Goal: Task Accomplishment & Management: Manage account settings

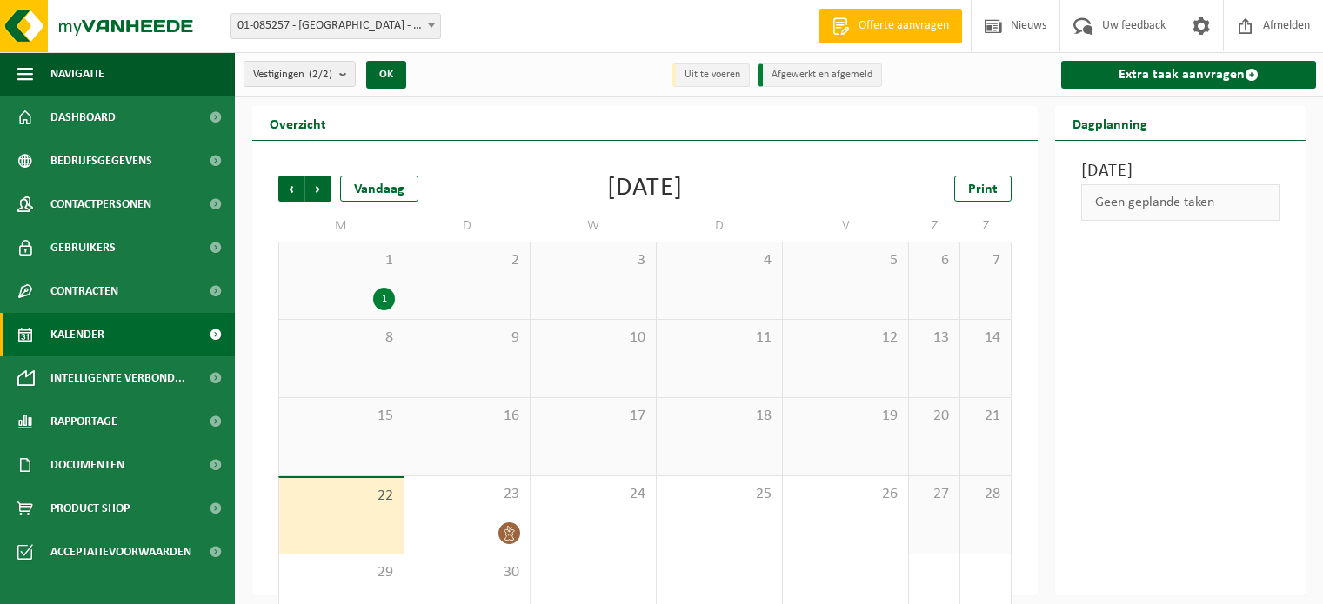
click at [720, 334] on span "11" at bounding box center [719, 338] width 108 height 19
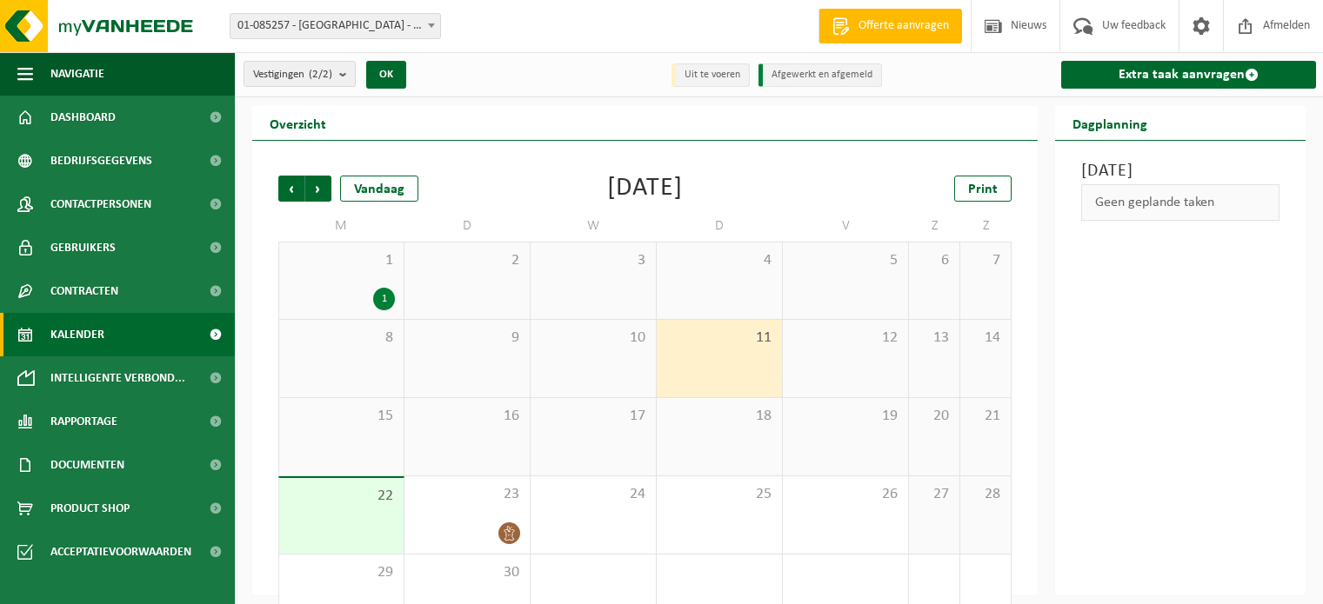
click at [631, 337] on span "10" at bounding box center [593, 338] width 108 height 19
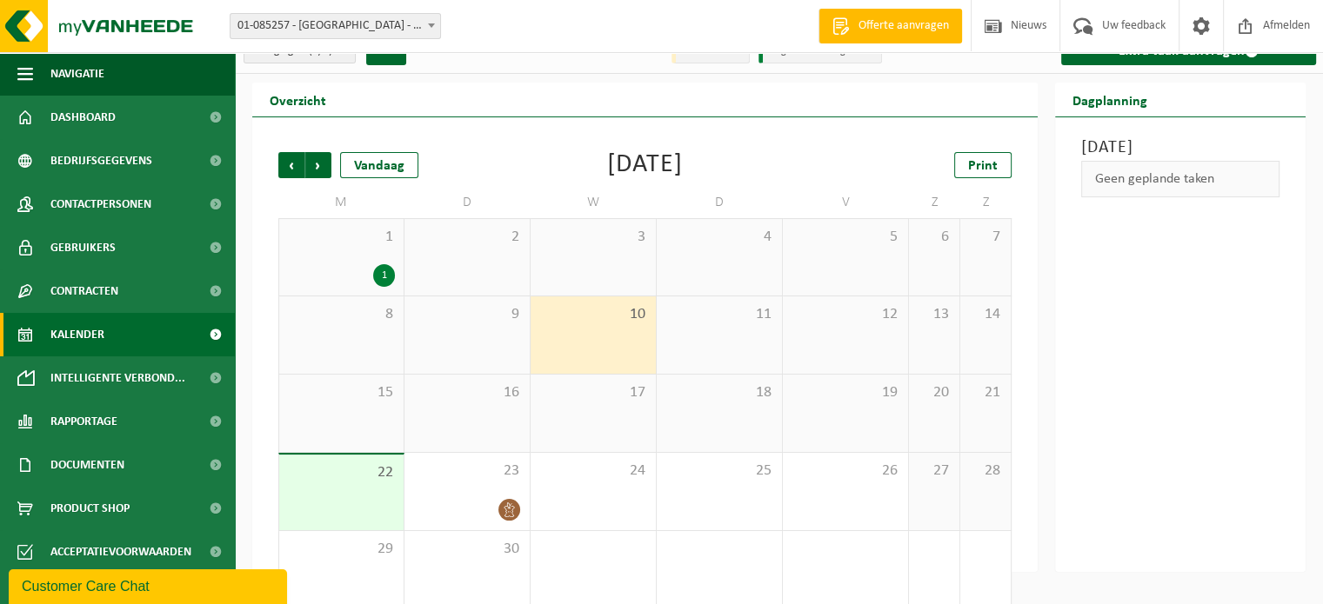
scroll to position [45, 0]
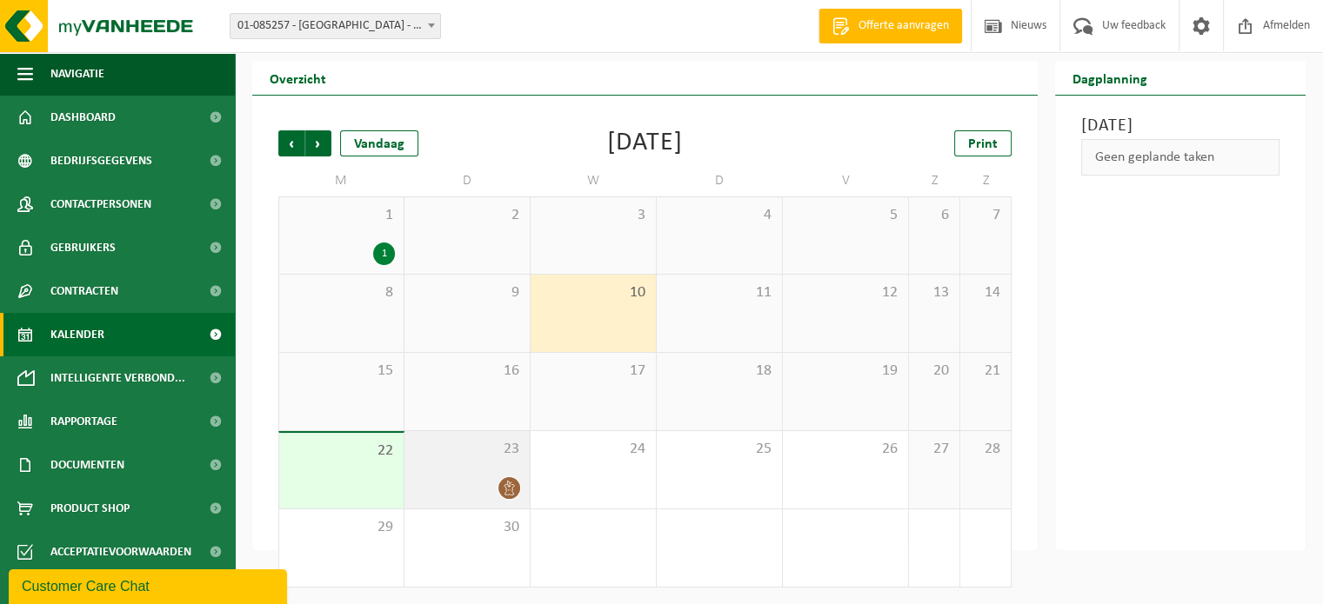
click at [517, 486] on icon at bounding box center [509, 488] width 15 height 15
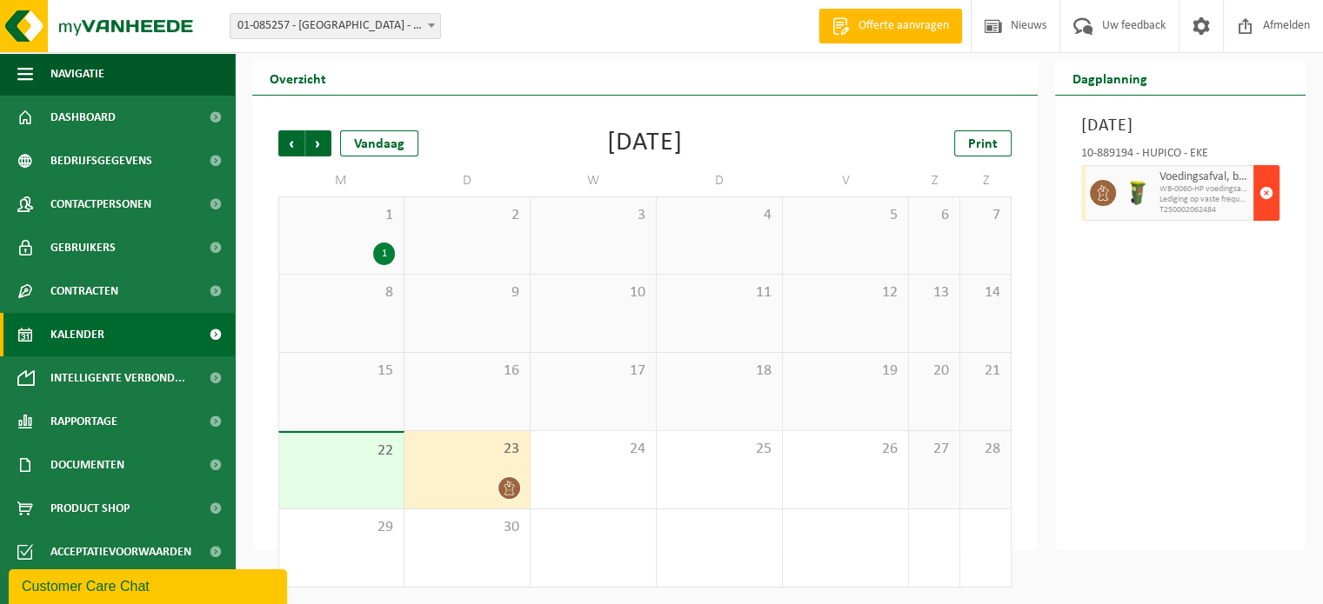
click at [1266, 210] on span "button" at bounding box center [1266, 193] width 14 height 35
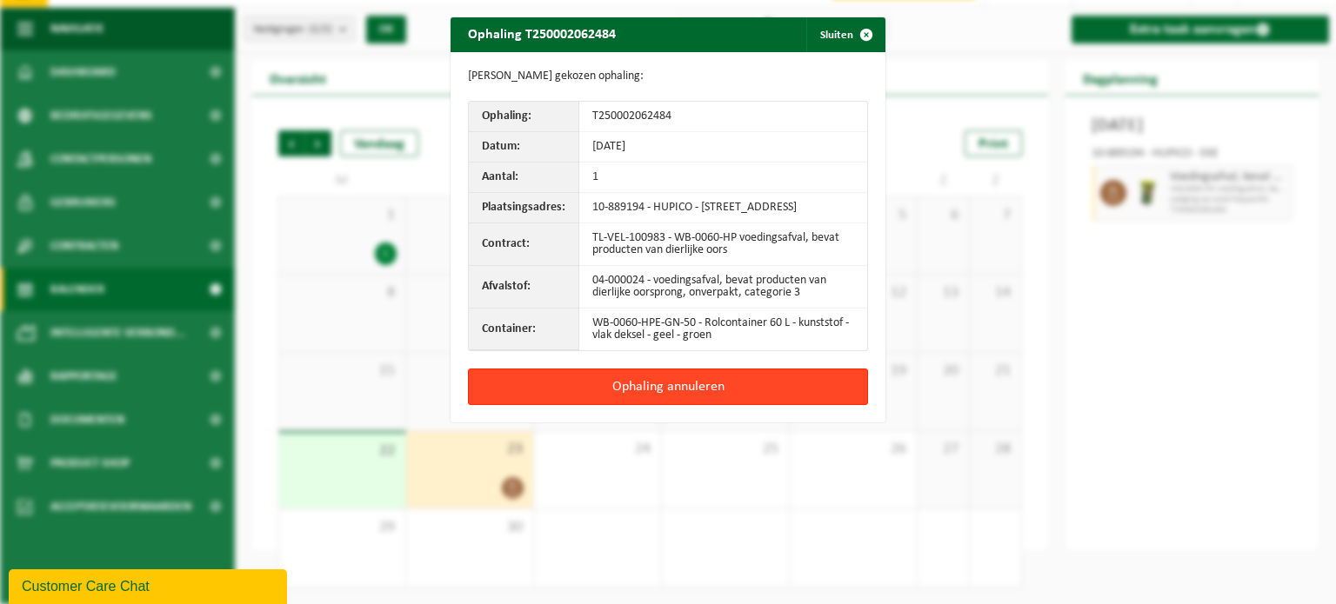
click at [644, 387] on button "Ophaling annuleren" at bounding box center [668, 387] width 400 height 37
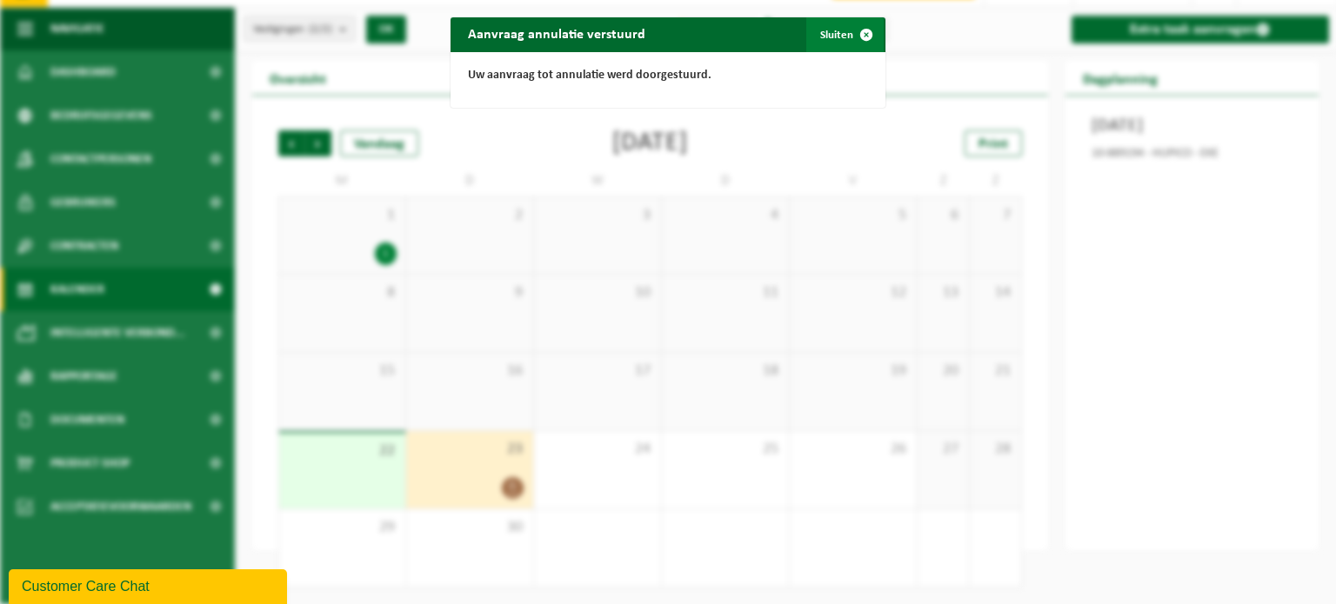
click at [849, 33] on span "button" at bounding box center [866, 34] width 35 height 35
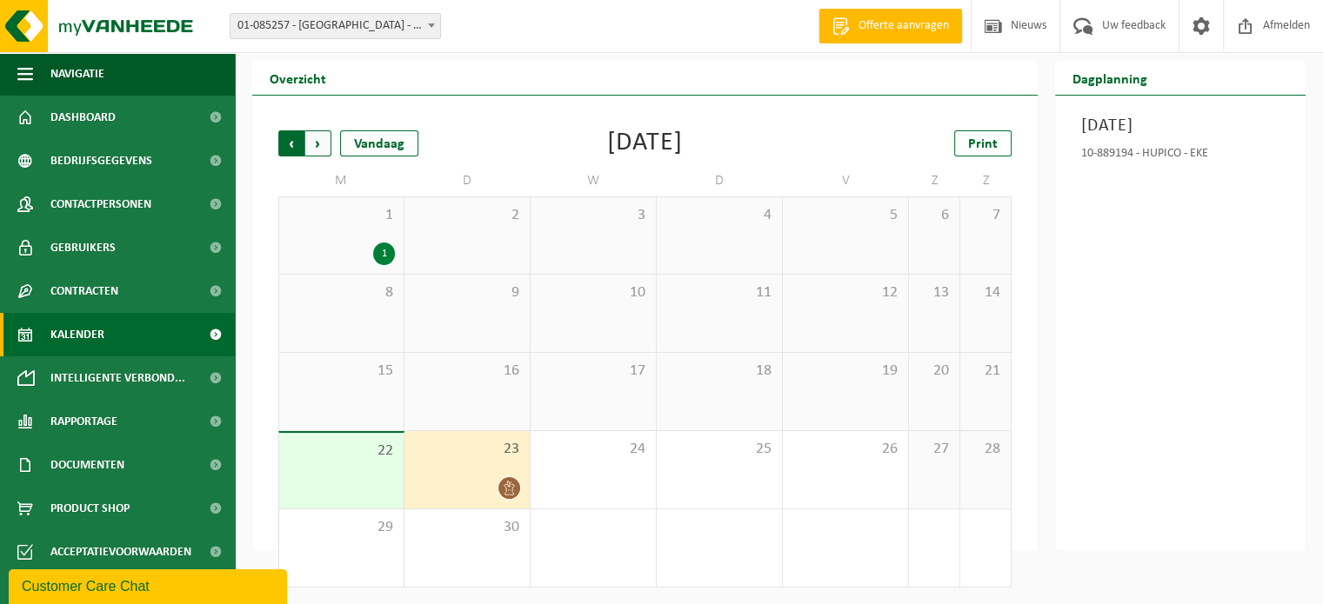
click at [321, 145] on span "Volgende" at bounding box center [318, 143] width 26 height 26
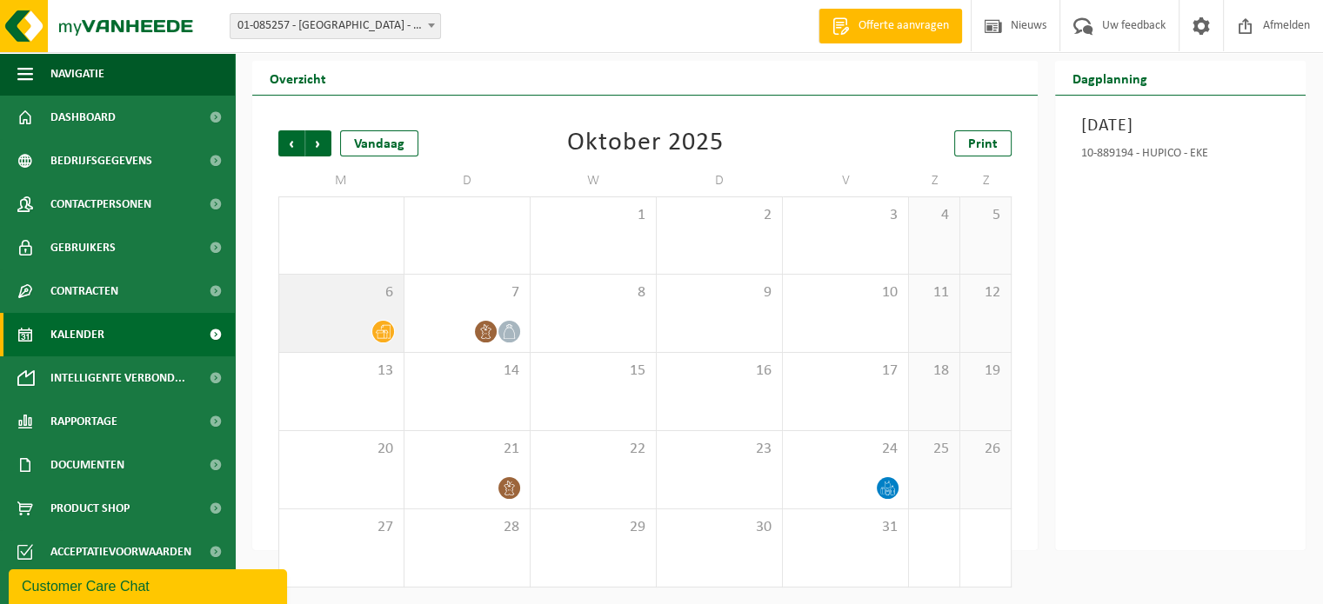
click at [382, 331] on icon at bounding box center [383, 331] width 15 height 15
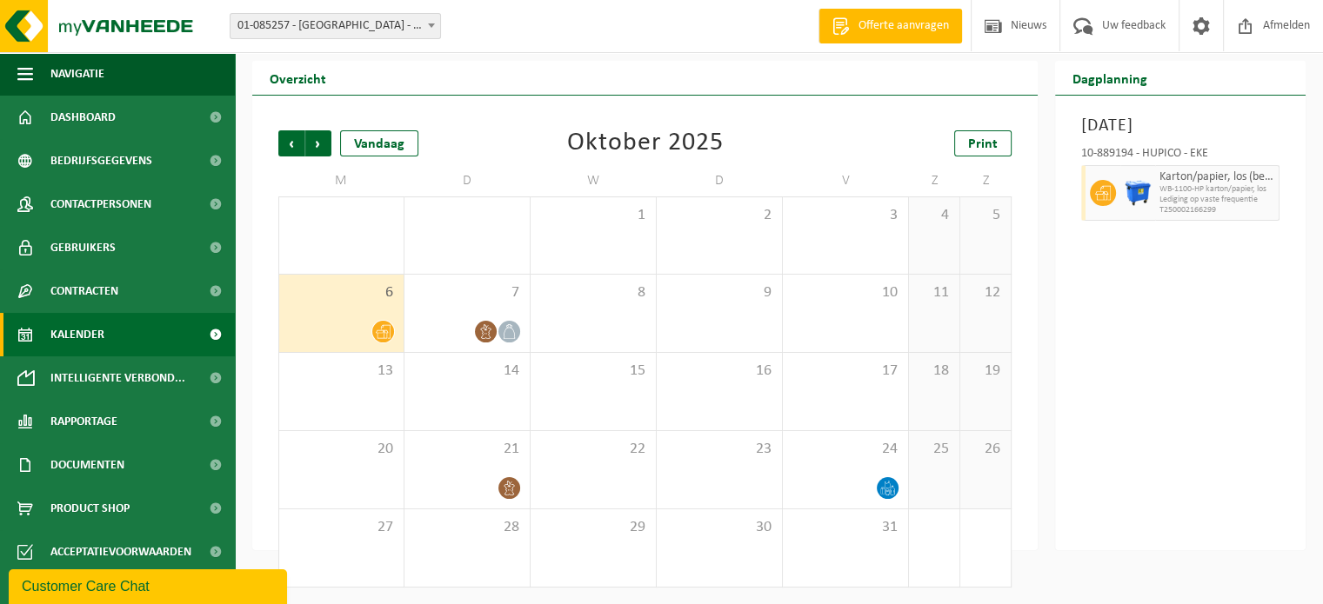
click at [1122, 399] on div "[DATE] 10-889194 - HUPICO - EKE Karton/papier, los (bedrijven) WB-1100-HP karto…" at bounding box center [1180, 323] width 250 height 455
click at [484, 336] on icon at bounding box center [485, 331] width 15 height 15
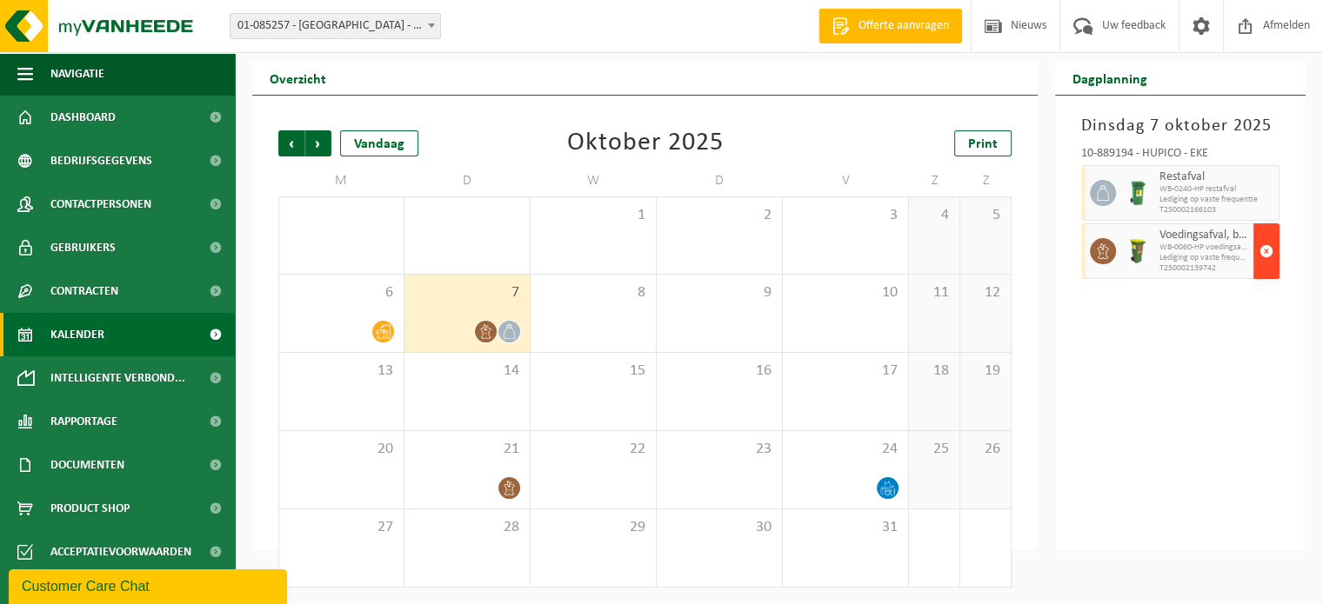
click at [1267, 243] on span "button" at bounding box center [1266, 251] width 14 height 35
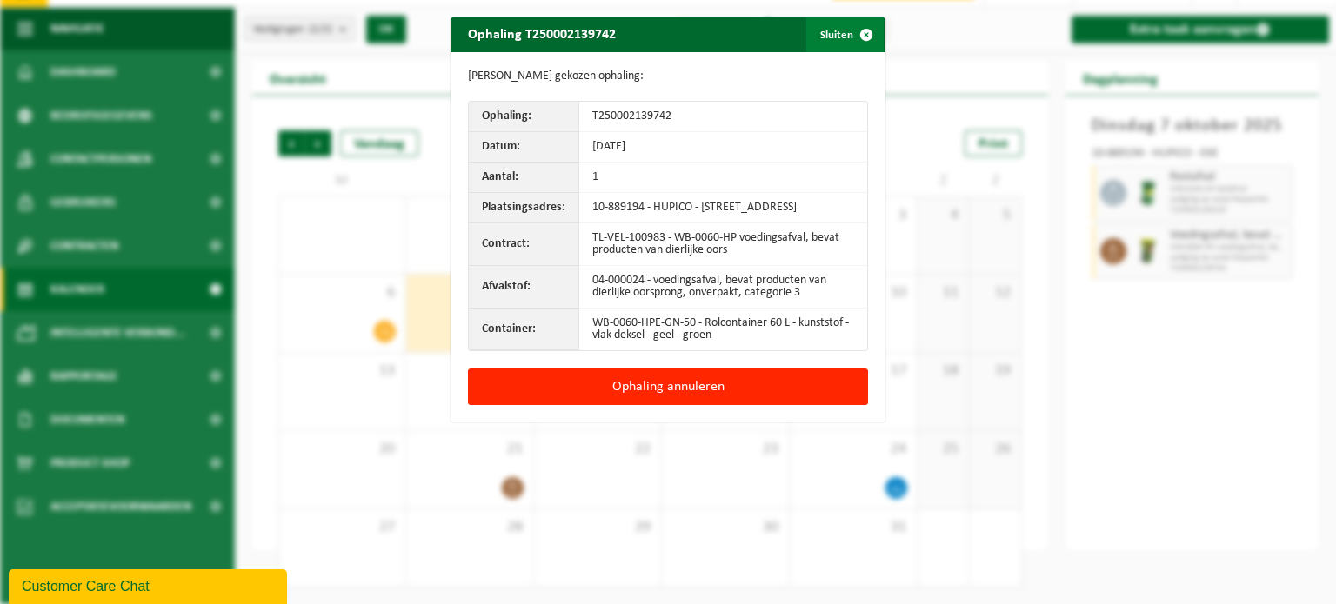
click at [835, 30] on button "Sluiten" at bounding box center [844, 34] width 77 height 35
